Goal: Task Accomplishment & Management: Manage account settings

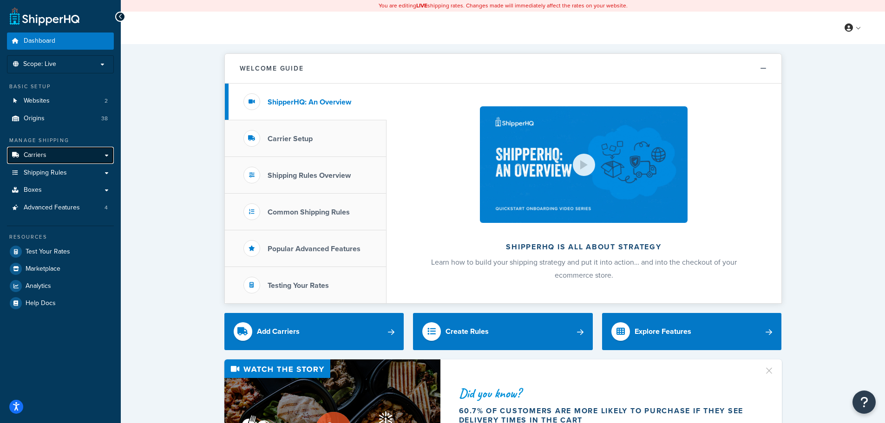
click at [64, 164] on link "Carriers" at bounding box center [60, 155] width 107 height 17
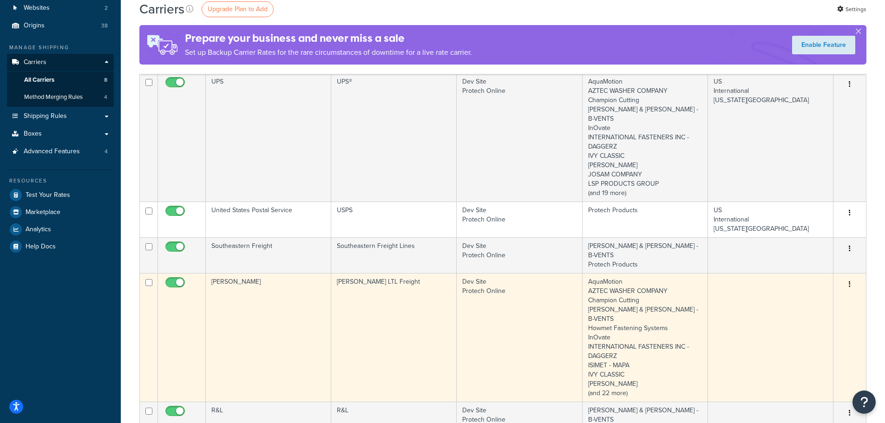
click at [167, 279] on input "checkbox" at bounding box center [177, 285] width 26 height 12
checkbox input "false"
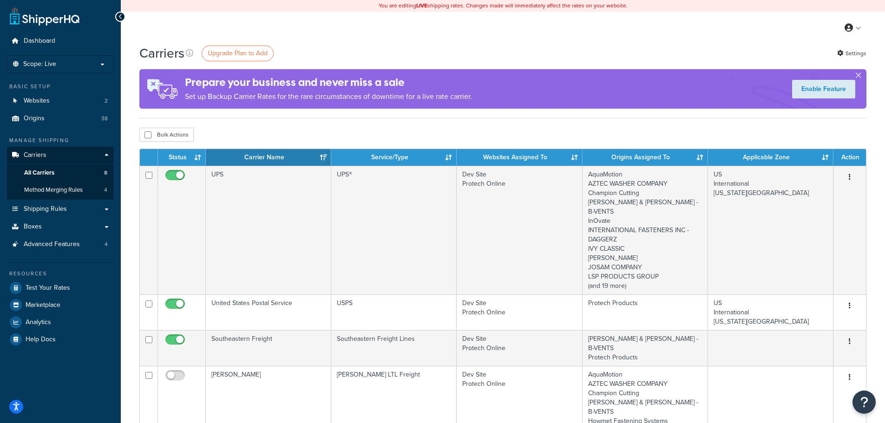
click at [858, 76] on button "button" at bounding box center [858, 77] width 2 height 2
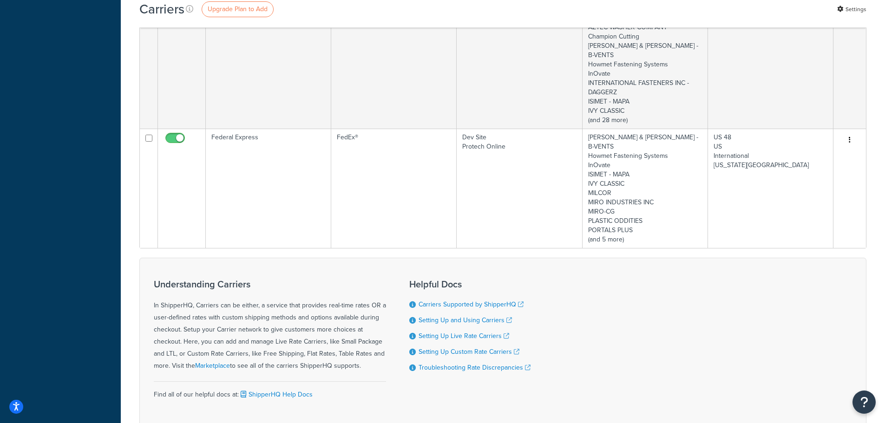
scroll to position [517, 0]
